Goal: Transaction & Acquisition: Purchase product/service

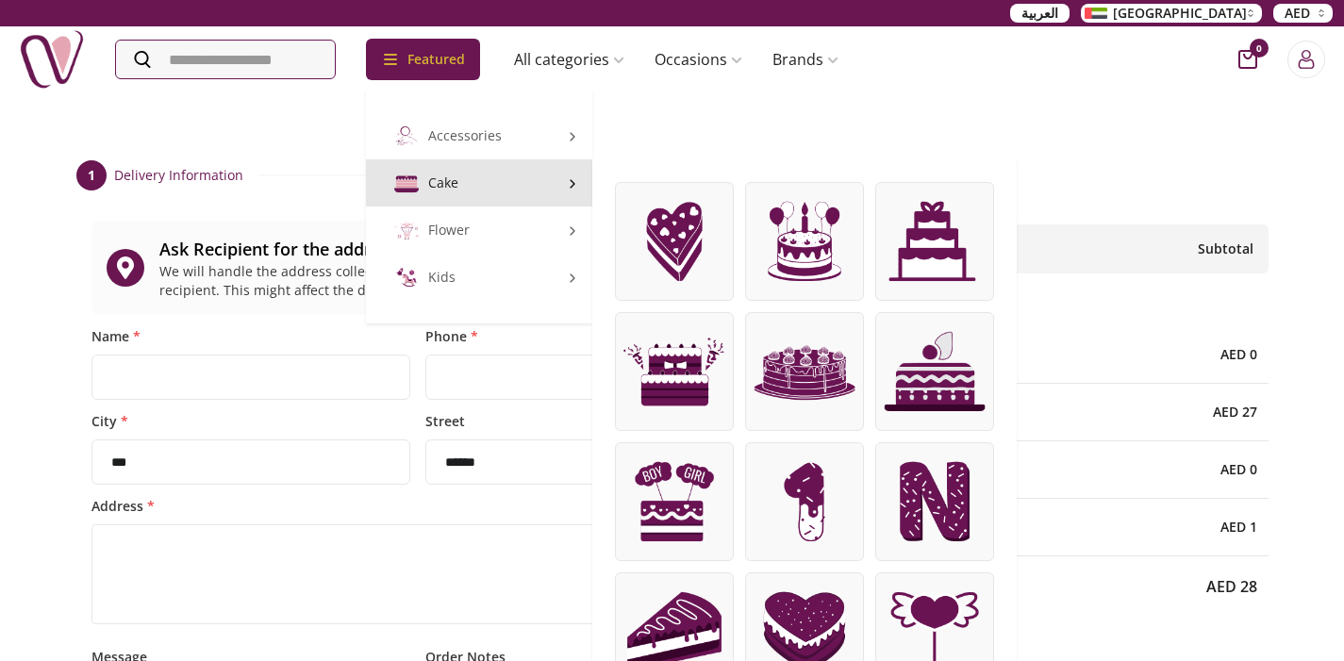
click at [469, 193] on link "Cake" at bounding box center [479, 182] width 226 height 47
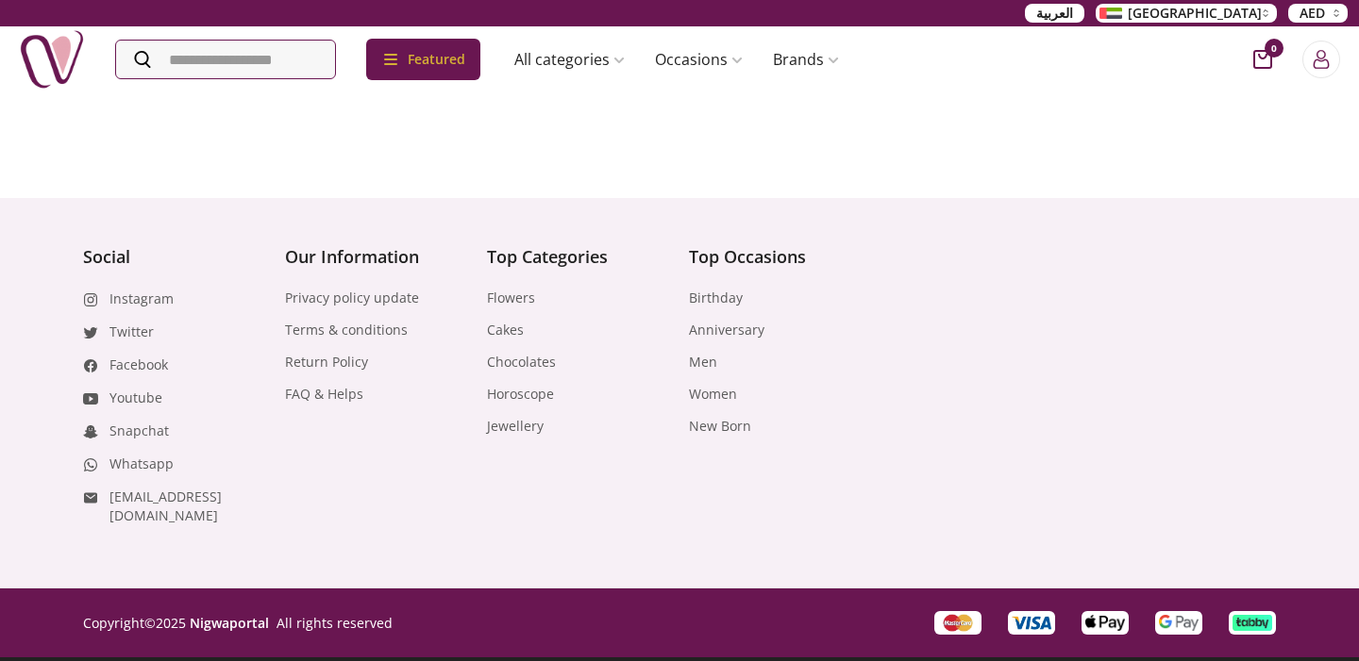
click at [1150, 134] on main at bounding box center [679, 133] width 1359 height 84
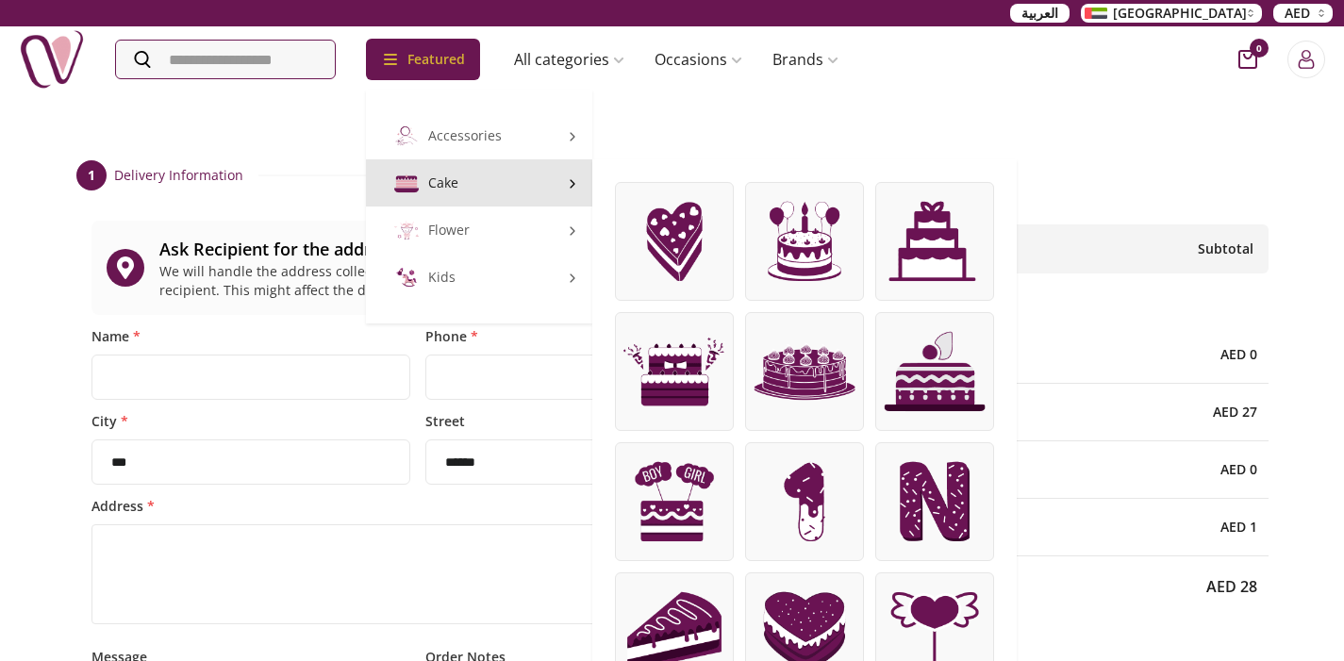
click at [446, 183] on link "Cake" at bounding box center [479, 182] width 226 height 47
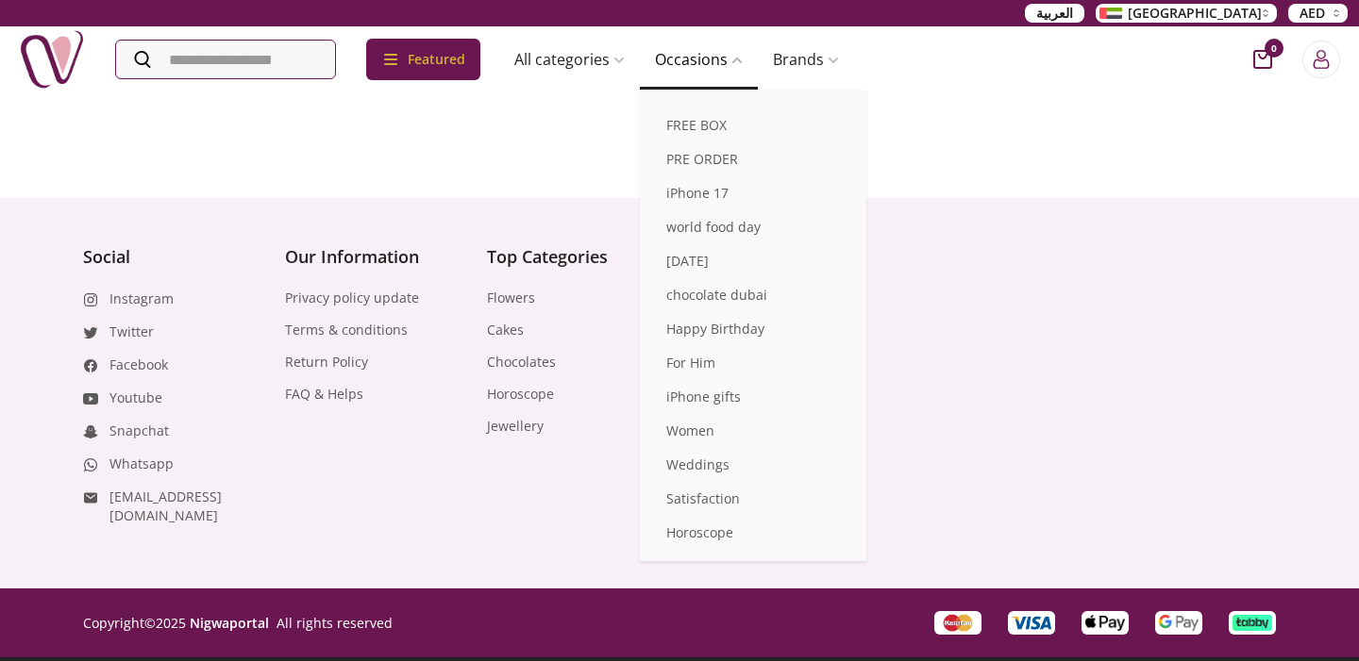
click at [693, 70] on link "Occasions" at bounding box center [699, 60] width 118 height 38
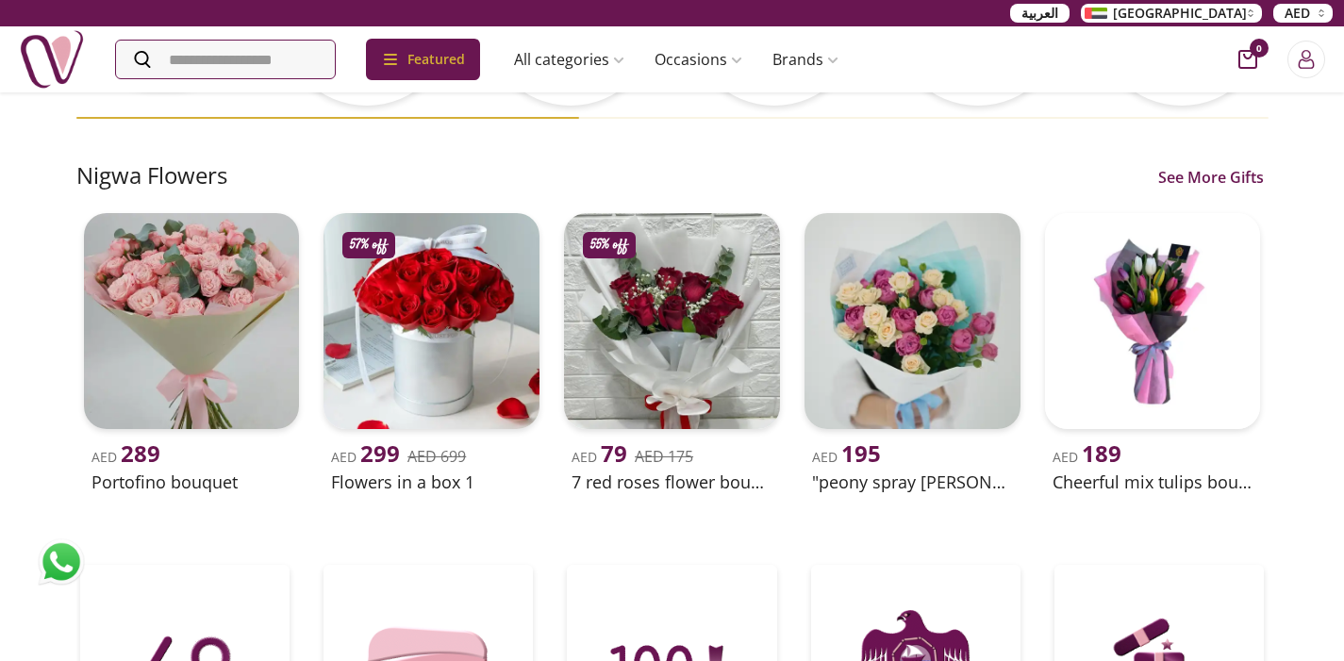
scroll to position [523, 0]
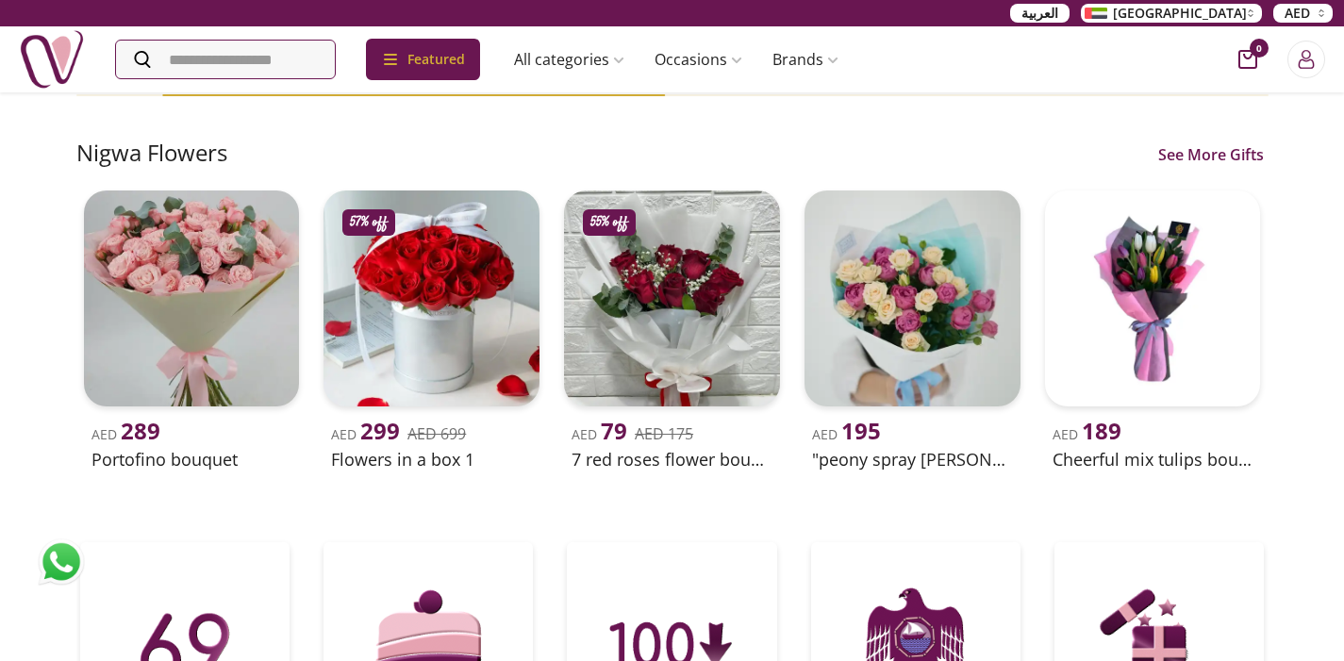
click at [52, 578] on img at bounding box center [61, 562] width 47 height 47
